Goal: Transaction & Acquisition: Download file/media

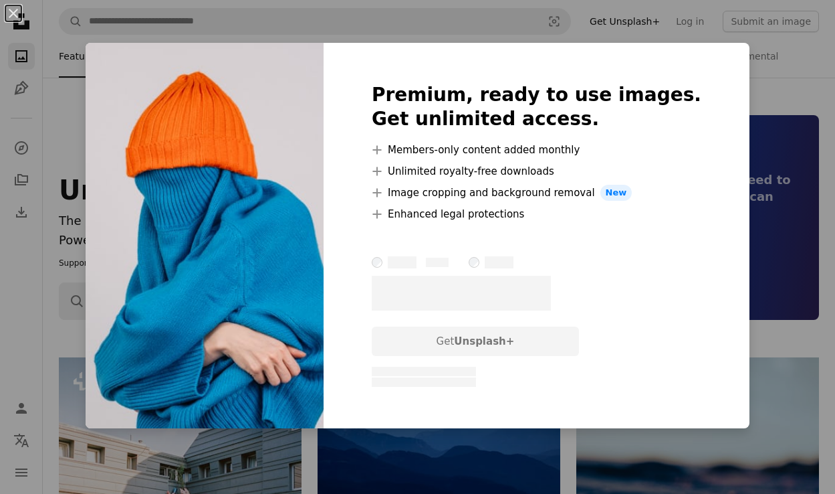
scroll to position [498, 0]
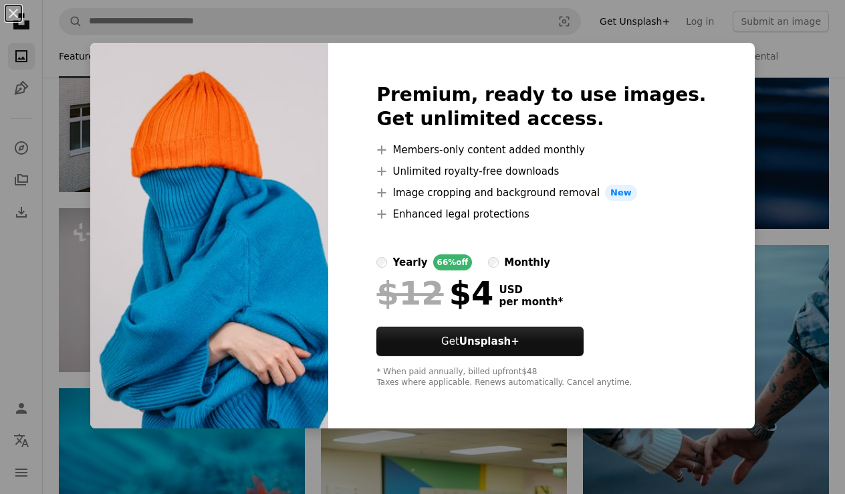
click at [59, 258] on div "An X shape Premium, ready to use images. Get unlimited access. A plus sign Memb…" at bounding box center [422, 247] width 845 height 494
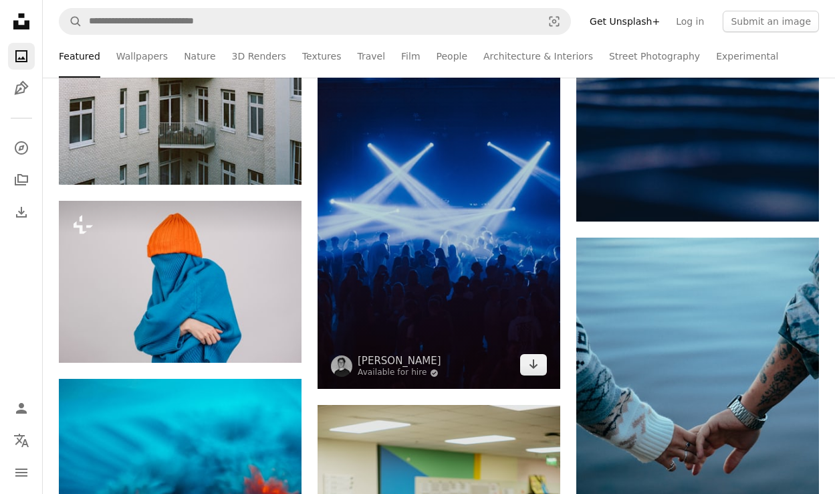
scroll to position [525, 0]
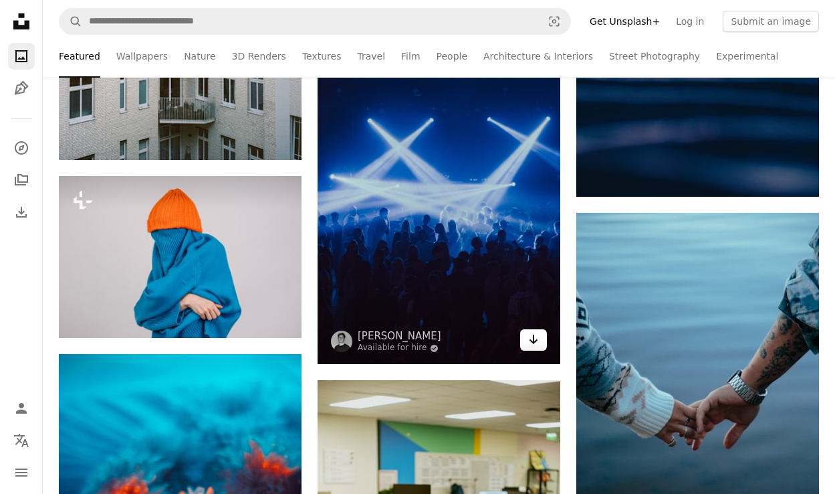
click at [534, 341] on icon "Download" at bounding box center [534, 338] width 9 height 9
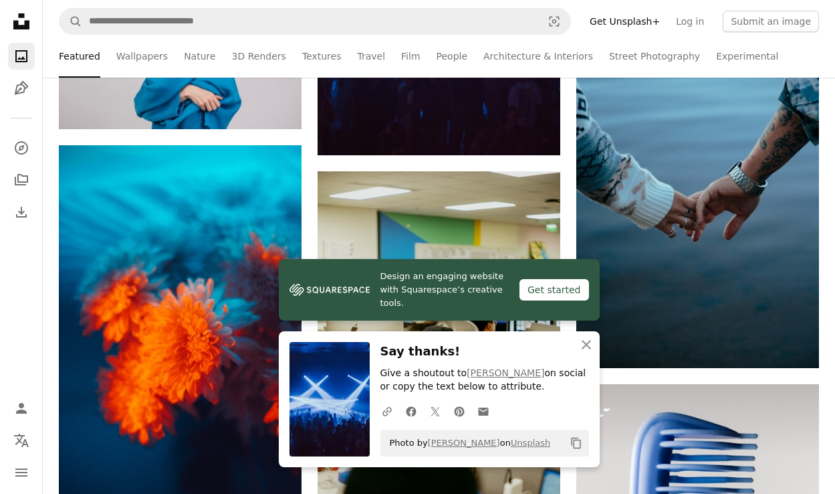
scroll to position [842, 0]
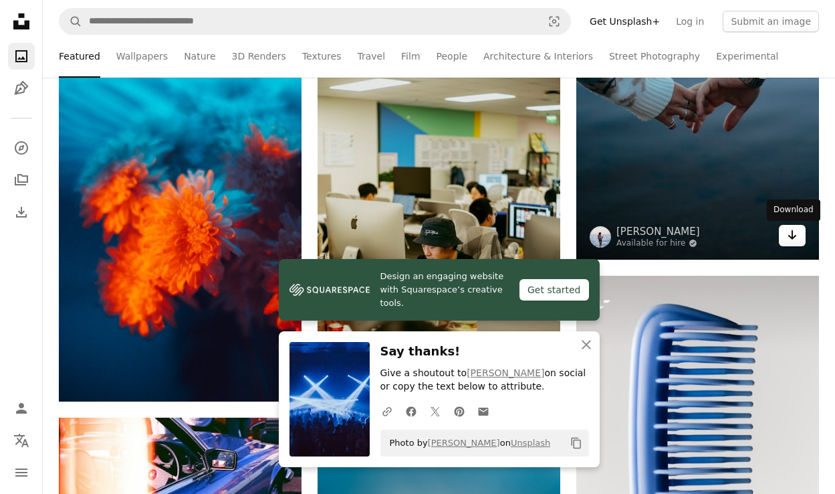
click at [795, 237] on icon "Download" at bounding box center [793, 234] width 9 height 9
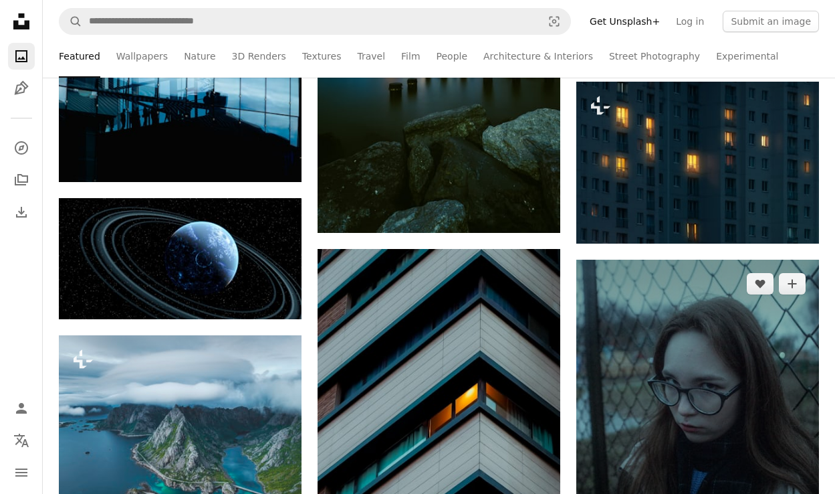
scroll to position [1042, 0]
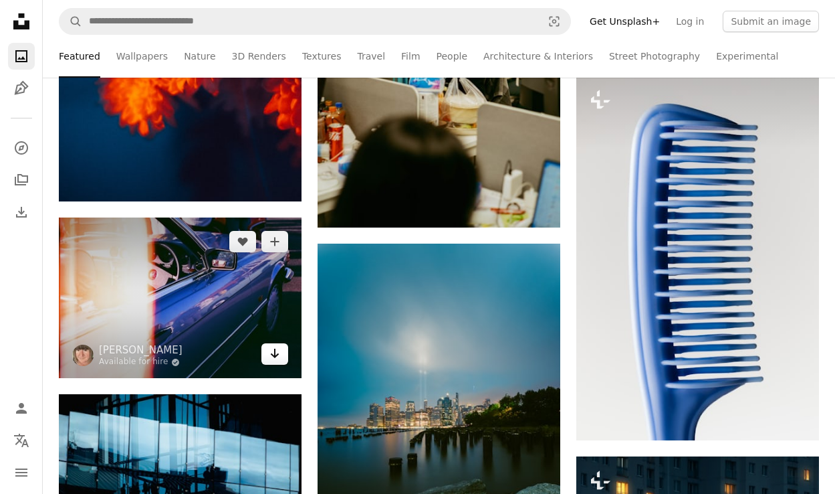
click at [274, 353] on icon "Arrow pointing down" at bounding box center [275, 353] width 11 height 16
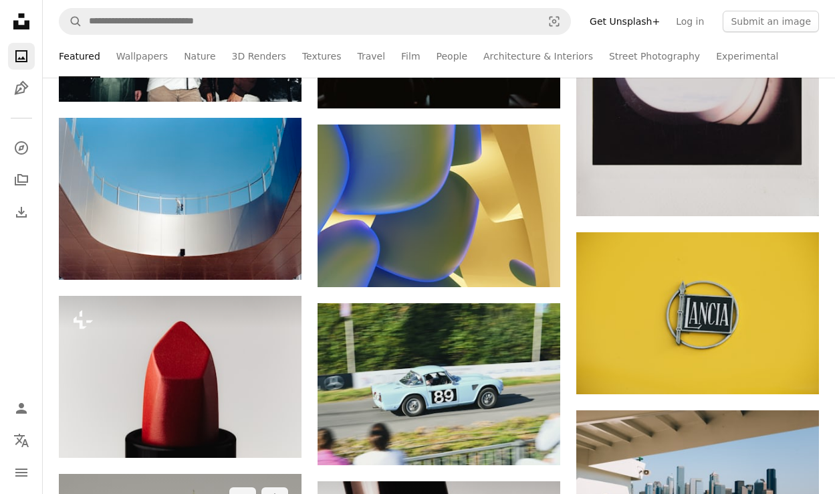
scroll to position [4327, 0]
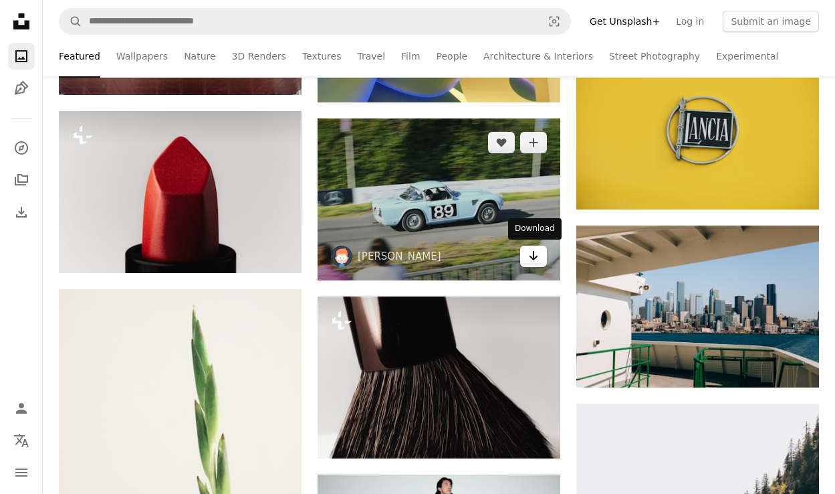
click at [532, 254] on icon "Arrow pointing down" at bounding box center [533, 255] width 11 height 16
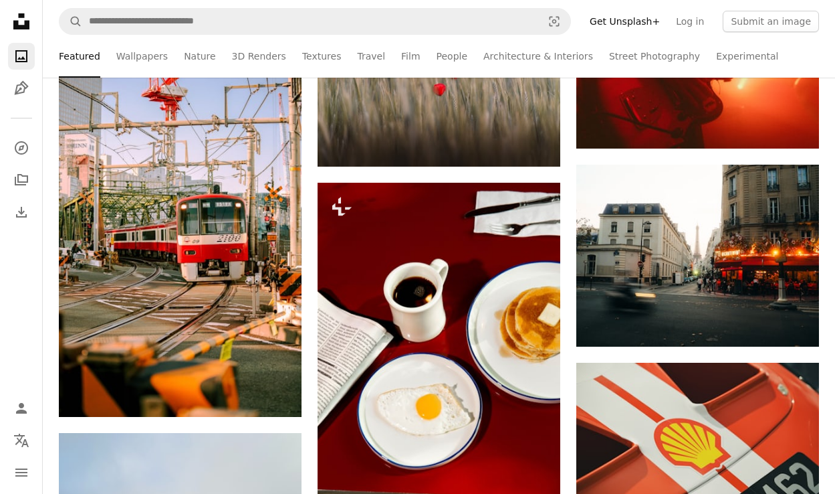
scroll to position [10075, 0]
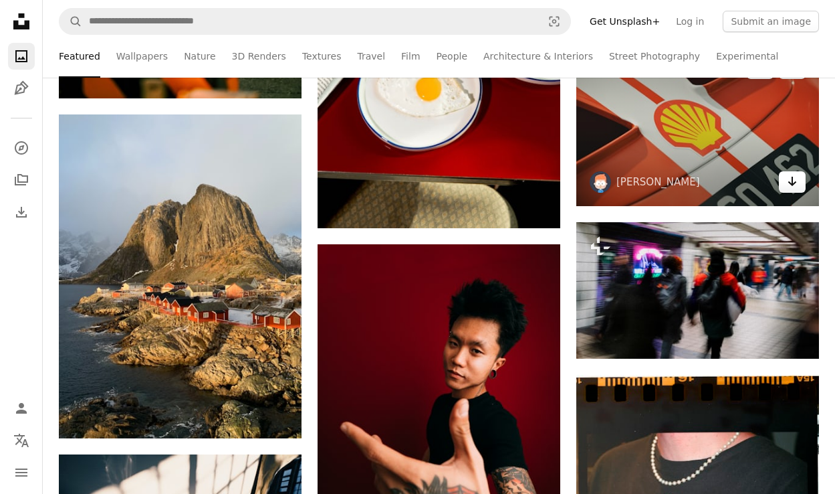
click at [795, 184] on icon "Arrow pointing down" at bounding box center [792, 181] width 11 height 16
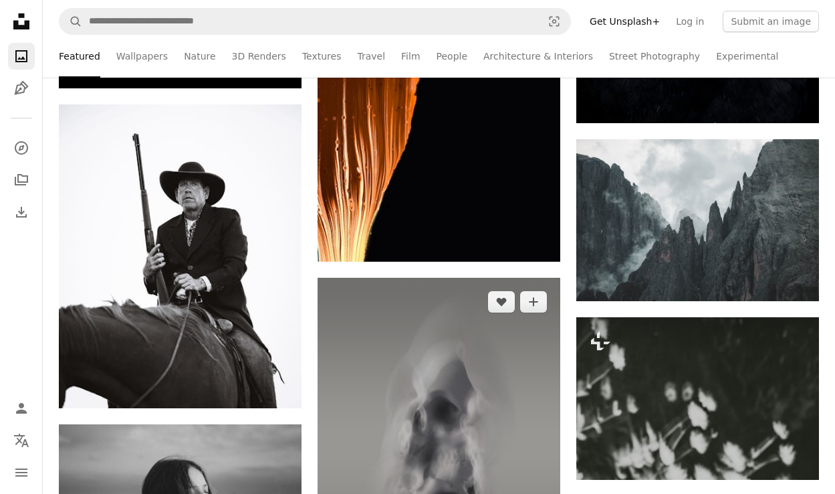
scroll to position [12991, 0]
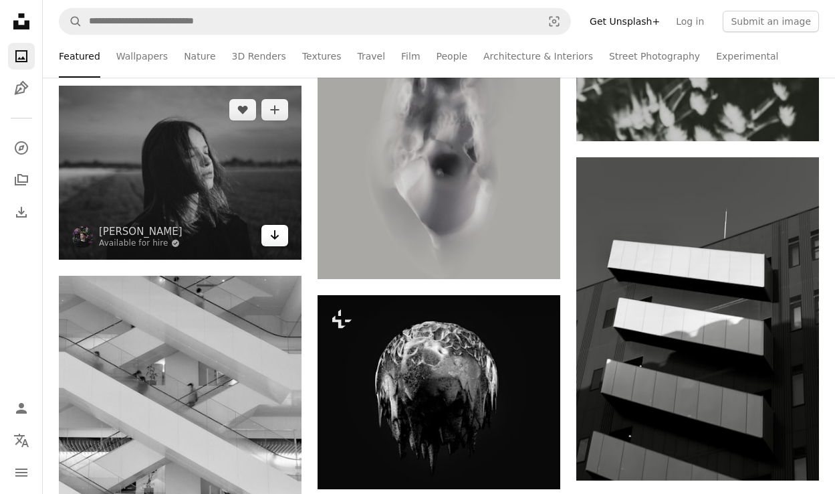
click at [272, 238] on icon "Arrow pointing down" at bounding box center [275, 235] width 11 height 16
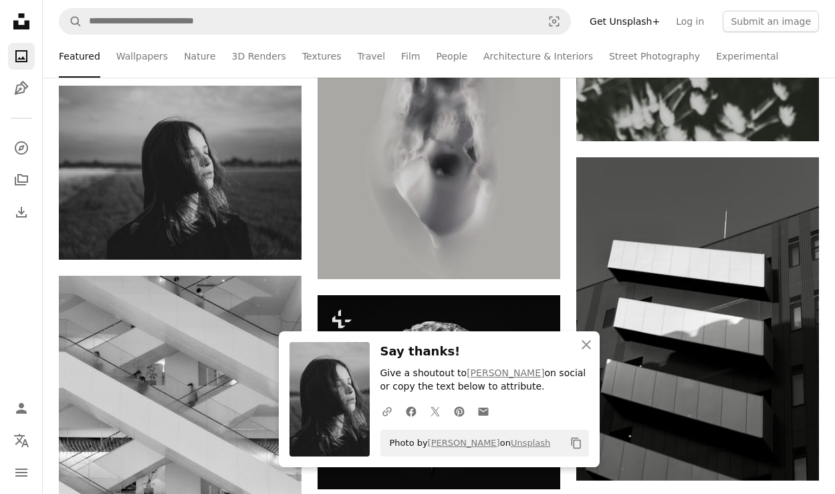
click at [337, 401] on img at bounding box center [330, 399] width 80 height 114
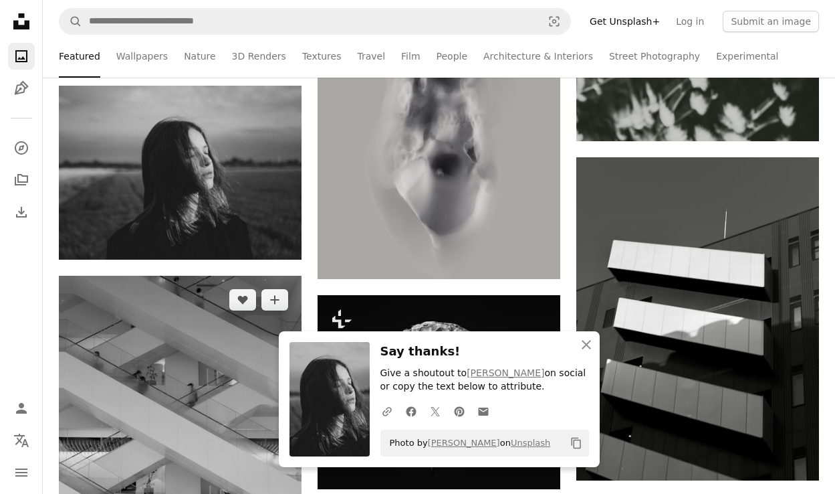
scroll to position [13302, 0]
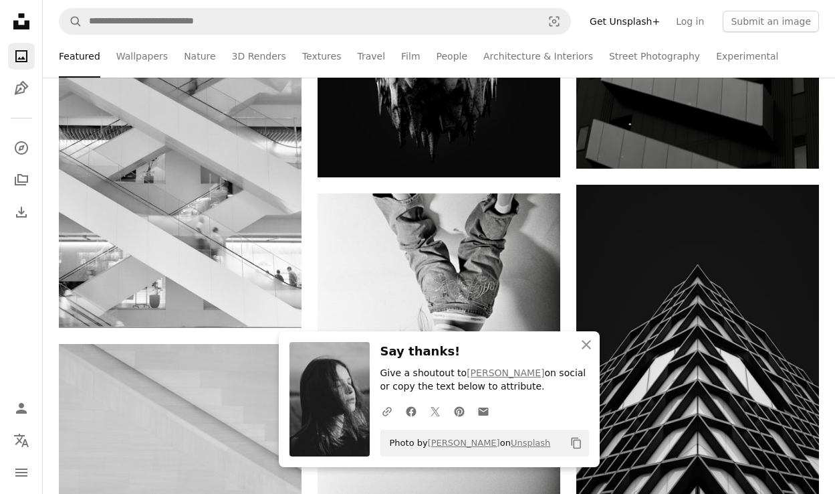
click at [316, 388] on img at bounding box center [330, 399] width 80 height 114
click at [588, 347] on icon "An X shape" at bounding box center [587, 344] width 16 height 16
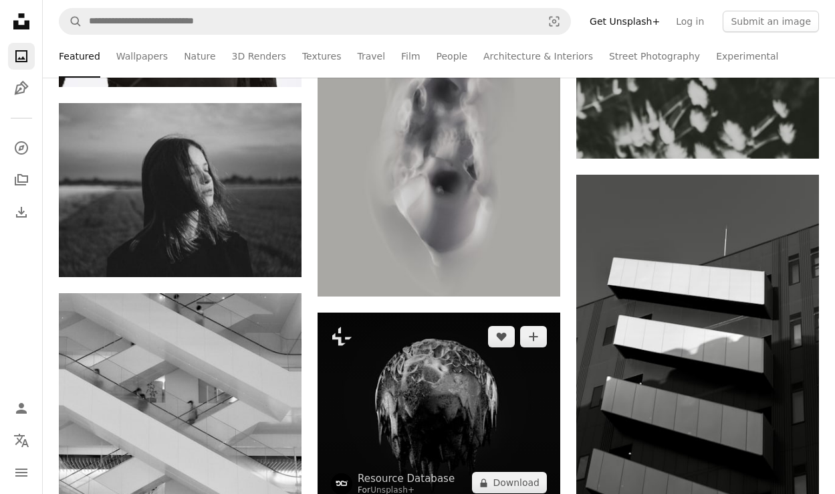
scroll to position [12935, 0]
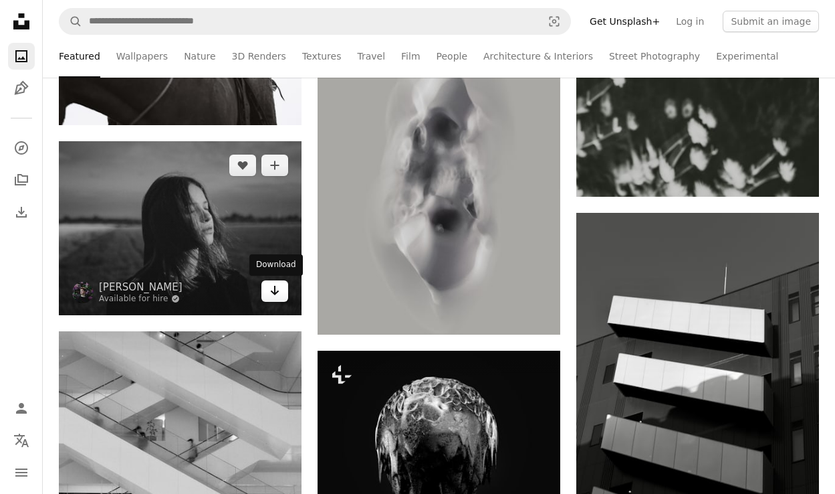
click at [278, 295] on icon "Arrow pointing down" at bounding box center [275, 290] width 11 height 16
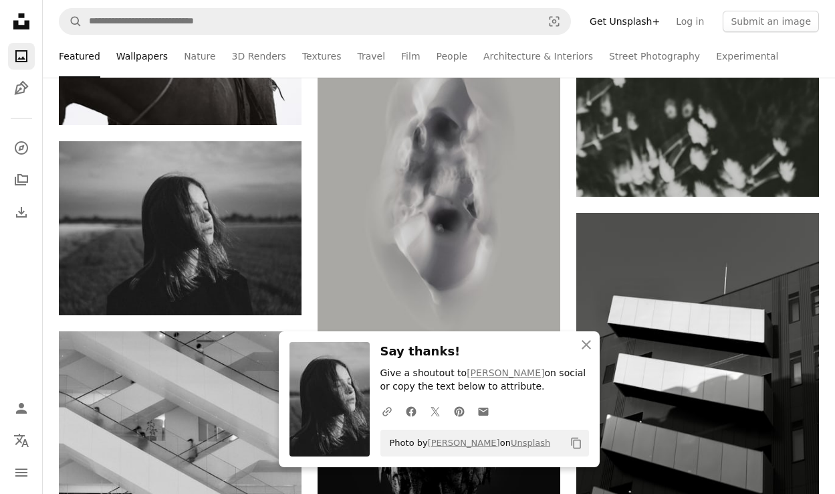
click at [149, 58] on link "Wallpapers" at bounding box center [141, 56] width 51 height 43
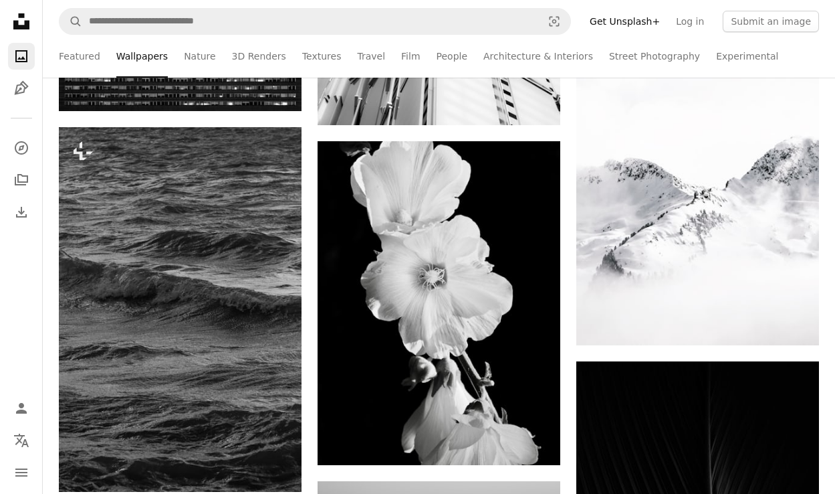
scroll to position [13375, 0]
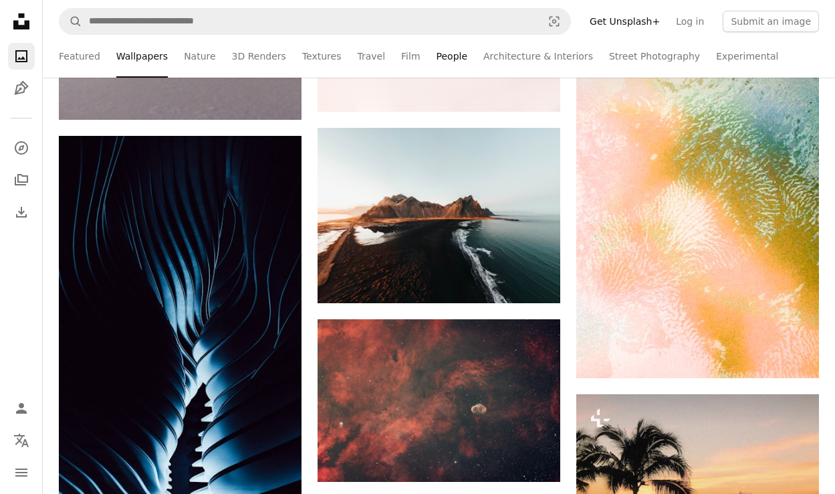
click at [440, 54] on link "People" at bounding box center [452, 56] width 31 height 43
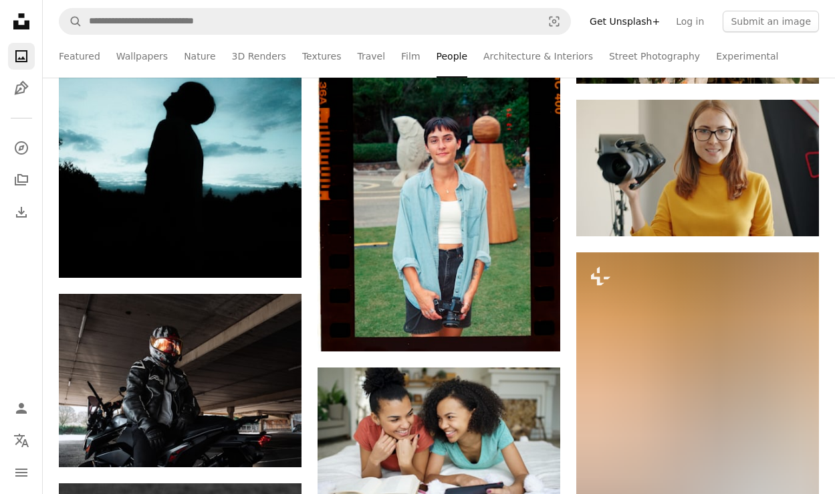
scroll to position [1581, 0]
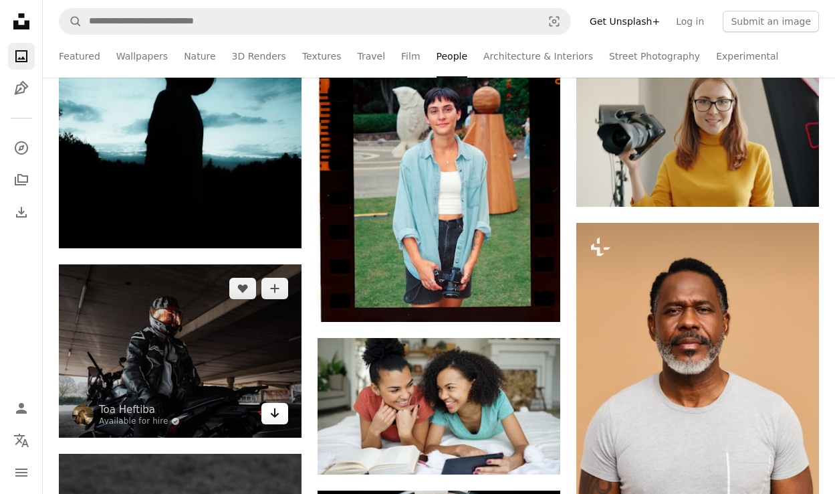
click at [279, 414] on icon "Arrow pointing down" at bounding box center [275, 413] width 11 height 16
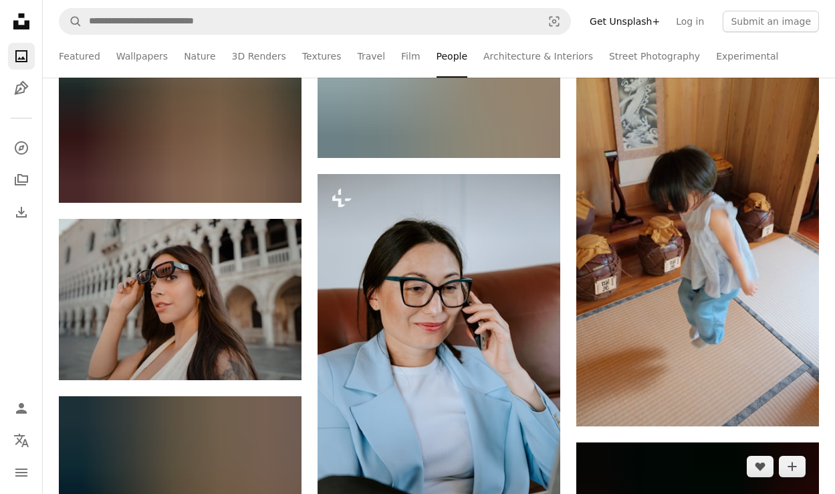
scroll to position [8035, 0]
